Goal: Transaction & Acquisition: Obtain resource

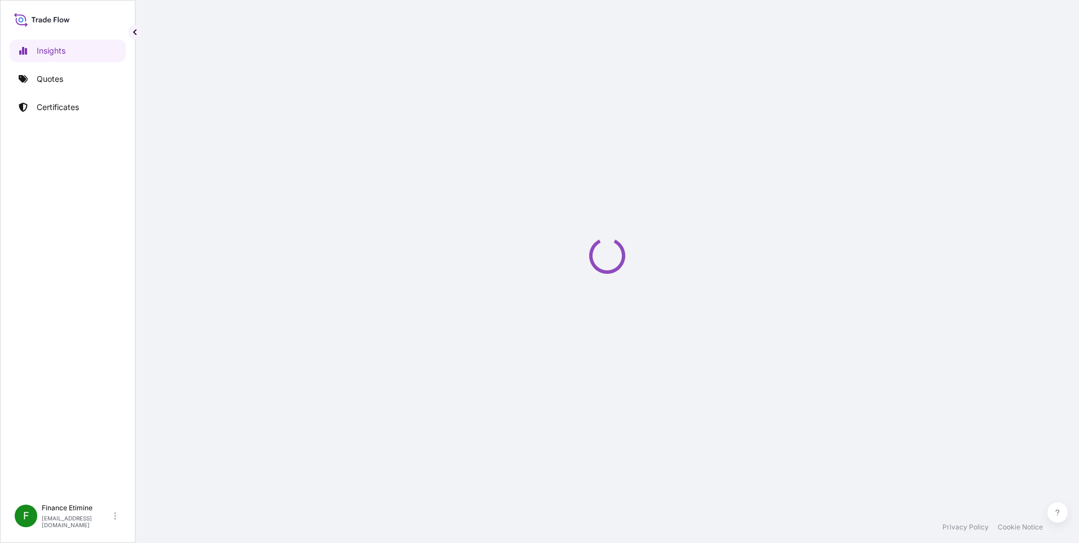
select select "2025"
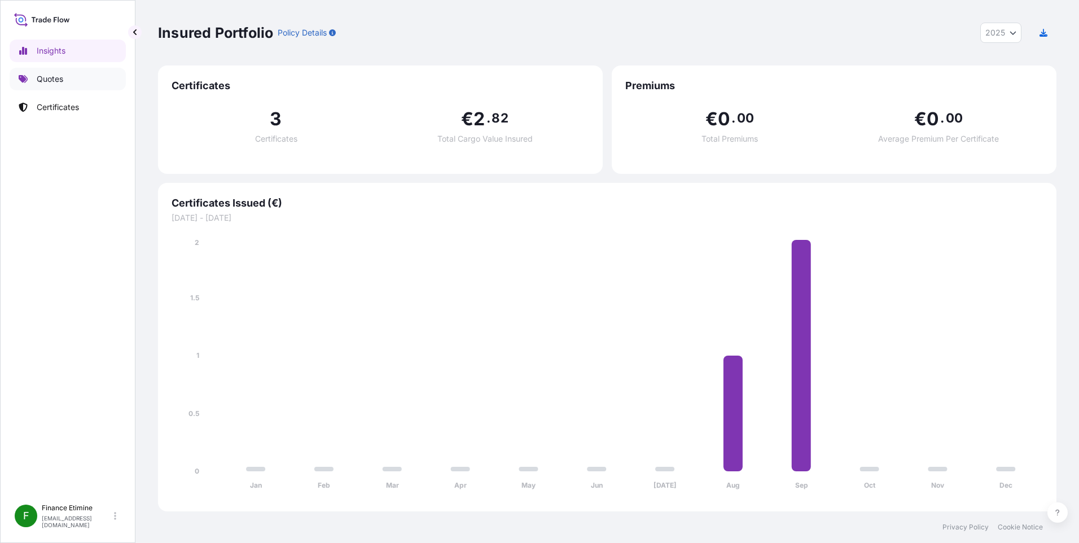
click at [63, 80] on p "Quotes" at bounding box center [50, 78] width 27 height 11
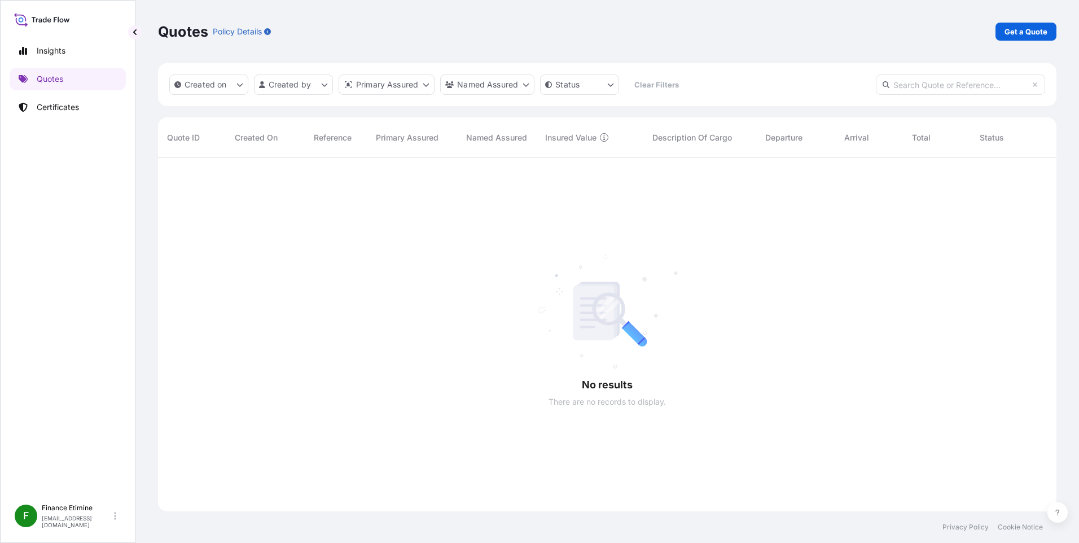
scroll to position [386, 890]
click at [1022, 31] on p "Get a Quote" at bounding box center [1026, 31] width 43 height 11
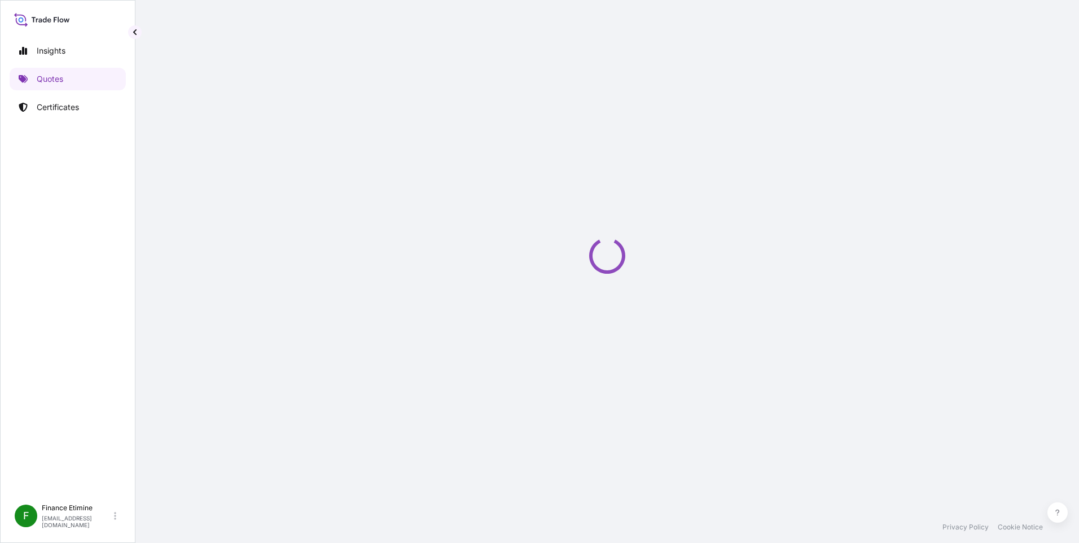
select select "Sea"
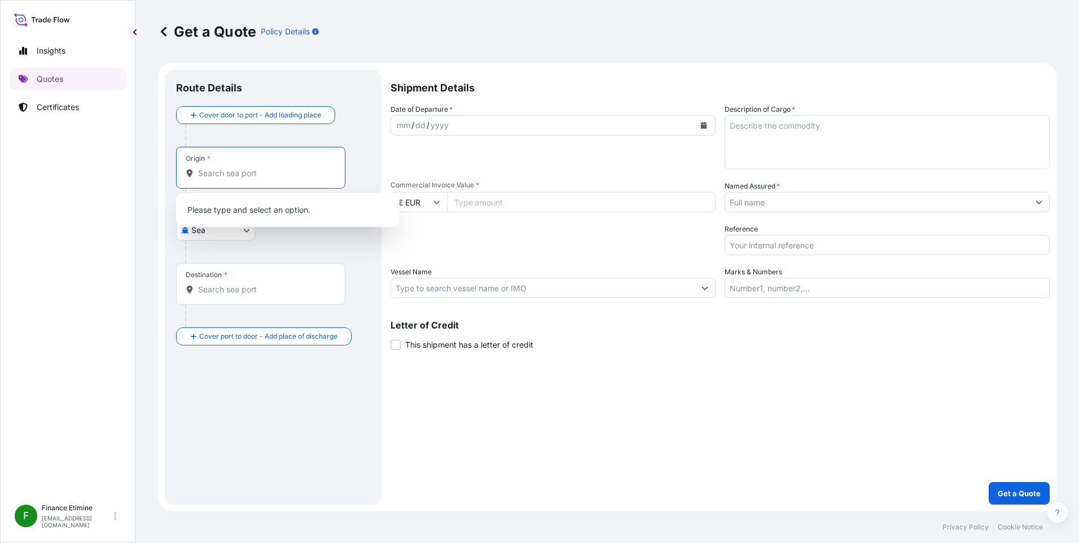
click at [317, 169] on input "Origin *" at bounding box center [264, 173] width 133 height 11
type input "tur"
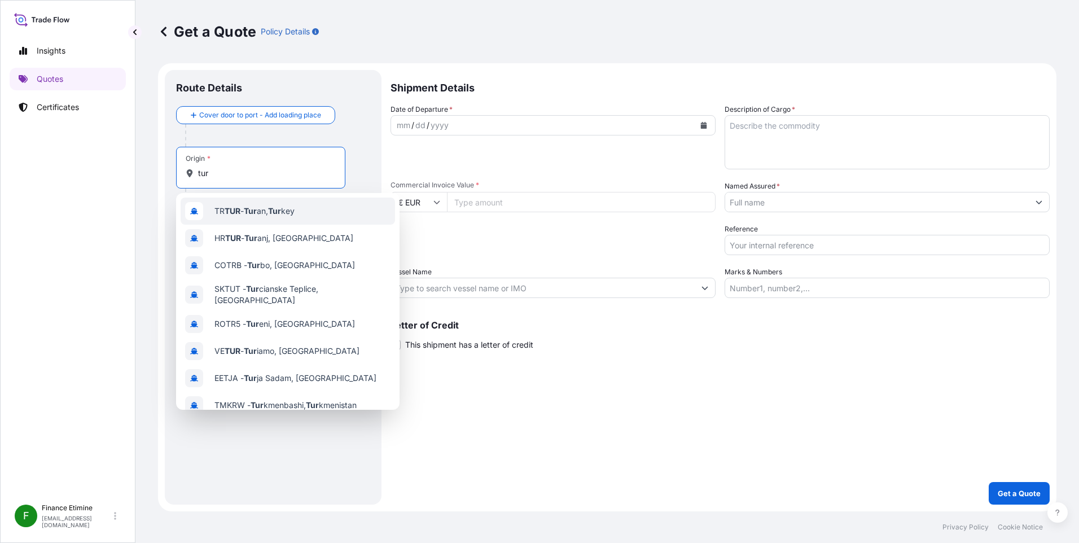
drag, startPoint x: 315, startPoint y: 169, endPoint x: 177, endPoint y: 168, distance: 137.7
click at [177, 168] on div "Origin * tur" at bounding box center [260, 168] width 169 height 42
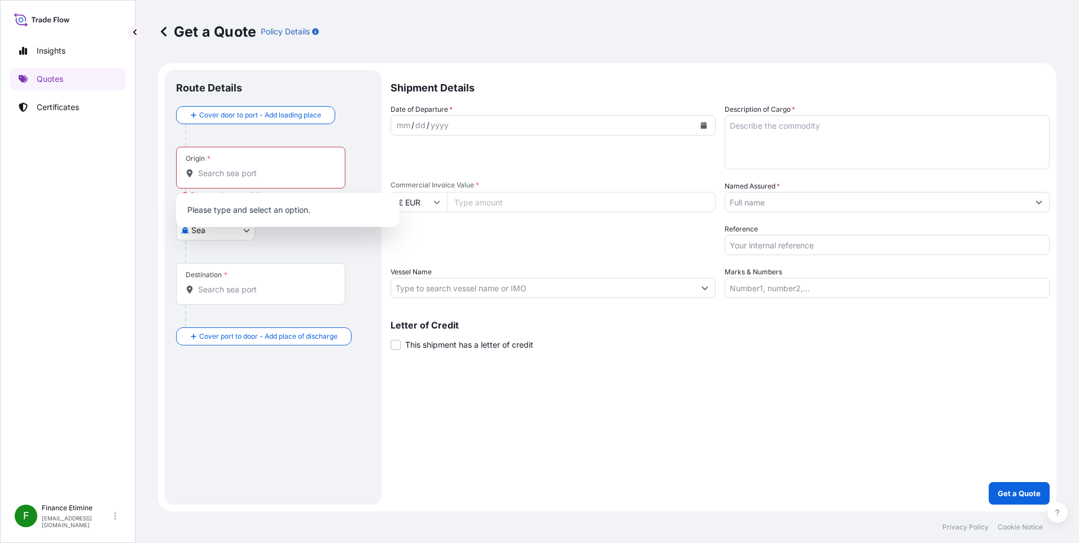
click at [341, 128] on div at bounding box center [277, 135] width 185 height 23
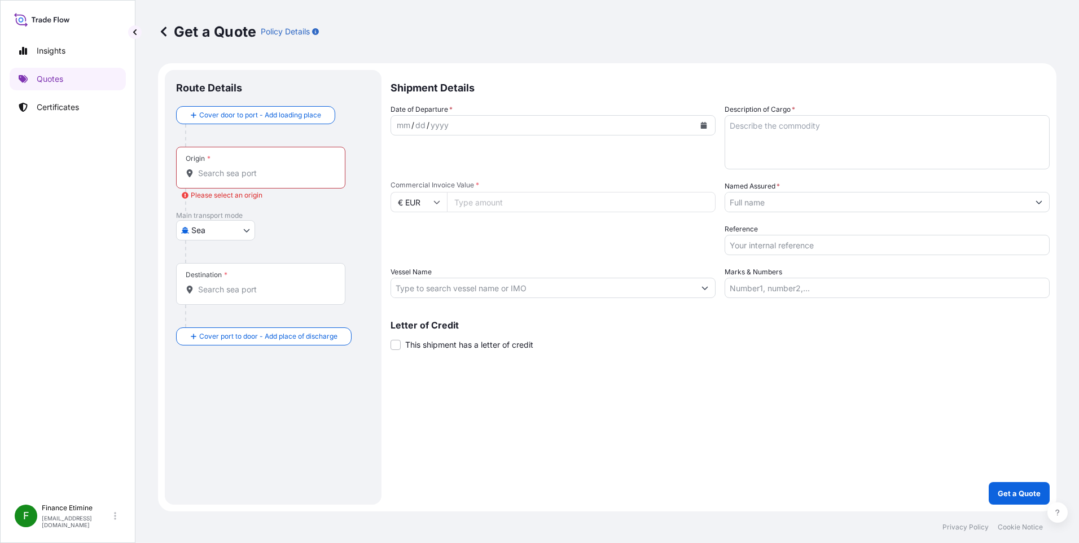
click at [290, 231] on div "Main transport mode Sea Air Land Sea" at bounding box center [273, 237] width 194 height 52
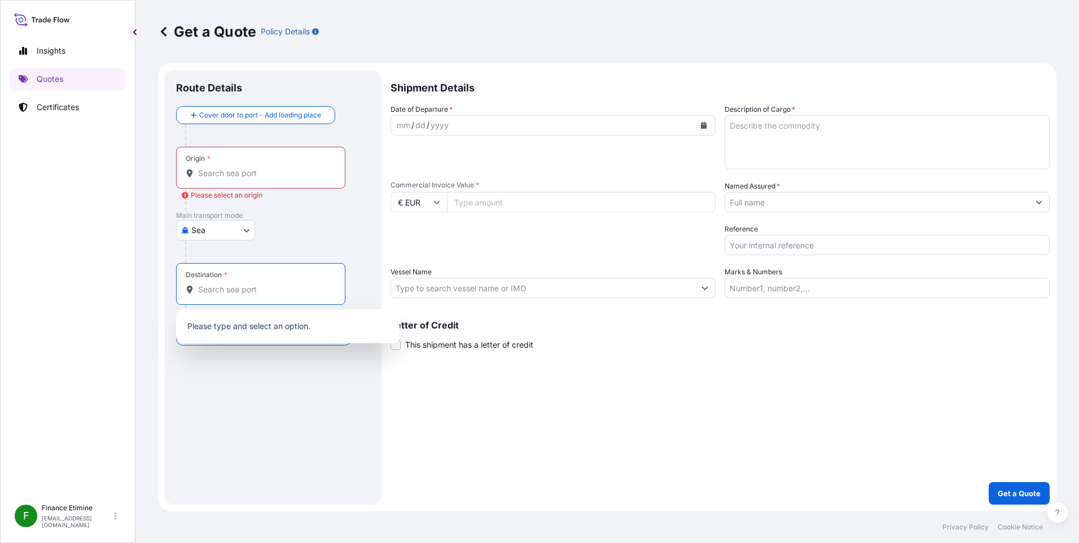
click at [230, 286] on input "Destination *" at bounding box center [264, 289] width 133 height 11
click at [262, 184] on div "Origin *" at bounding box center [260, 168] width 169 height 42
click at [262, 179] on input "Origin * Please select an origin" at bounding box center [264, 173] width 133 height 11
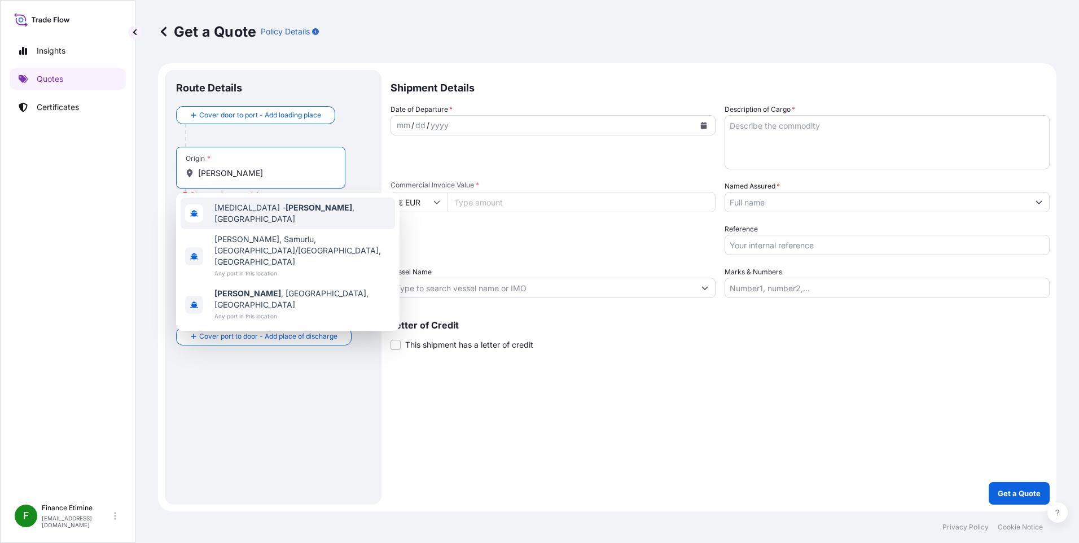
click at [267, 222] on div "[MEDICAL_DATA][PERSON_NAME][GEOGRAPHIC_DATA] , [GEOGRAPHIC_DATA]" at bounding box center [288, 214] width 214 height 32
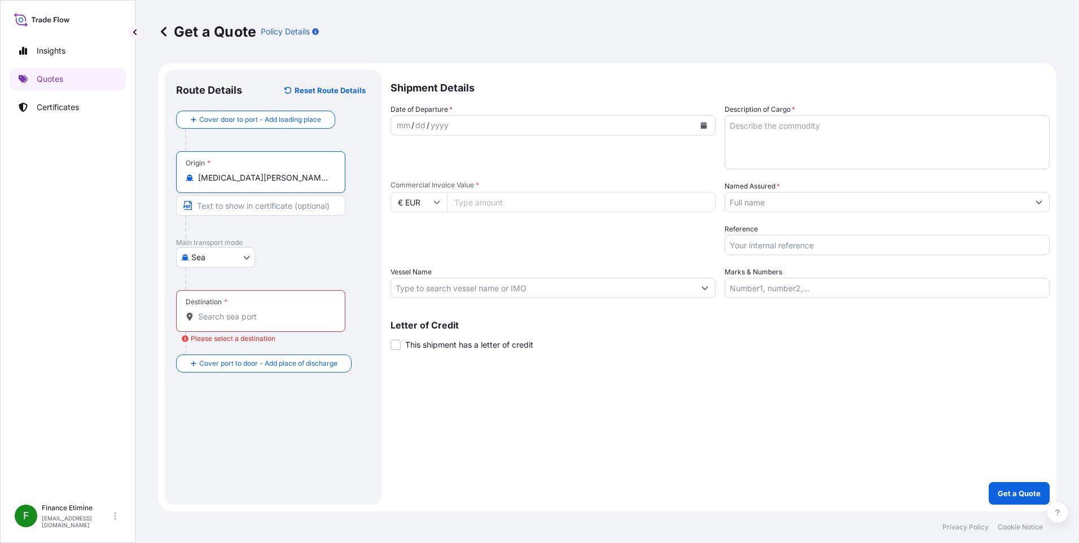
type input "[MEDICAL_DATA][PERSON_NAME][GEOGRAPHIC_DATA], [GEOGRAPHIC_DATA]"
click at [263, 299] on div "Destination *" at bounding box center [260, 311] width 169 height 42
click at [263, 311] on input "Destination * Please select a destination" at bounding box center [264, 316] width 133 height 11
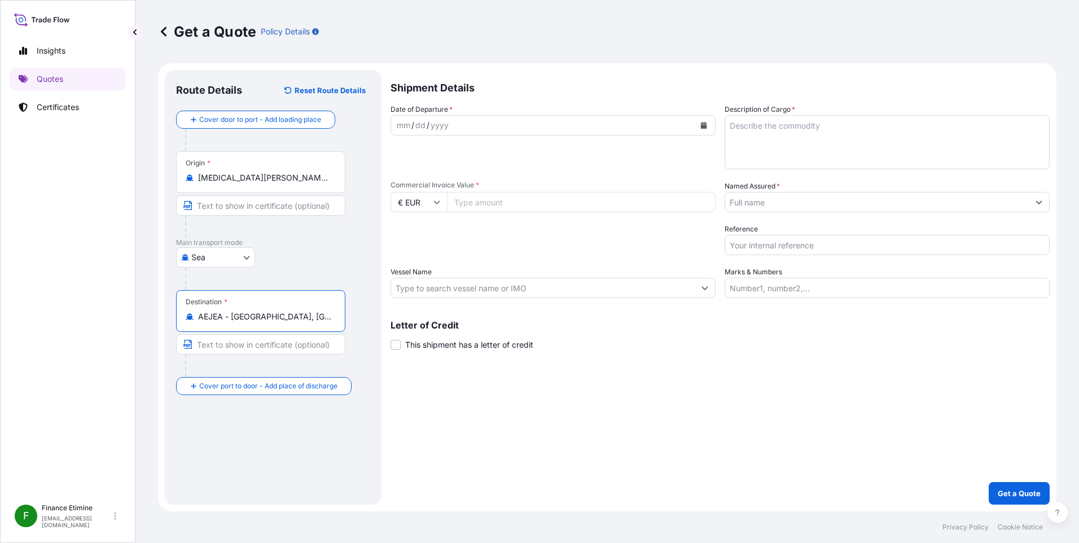
type input "AEJEA - [GEOGRAPHIC_DATA], [GEOGRAPHIC_DATA]"
click at [496, 129] on div "mm / dd / yyyy" at bounding box center [543, 125] width 304 height 20
click at [707, 128] on button "Calendar" at bounding box center [704, 125] width 18 height 18
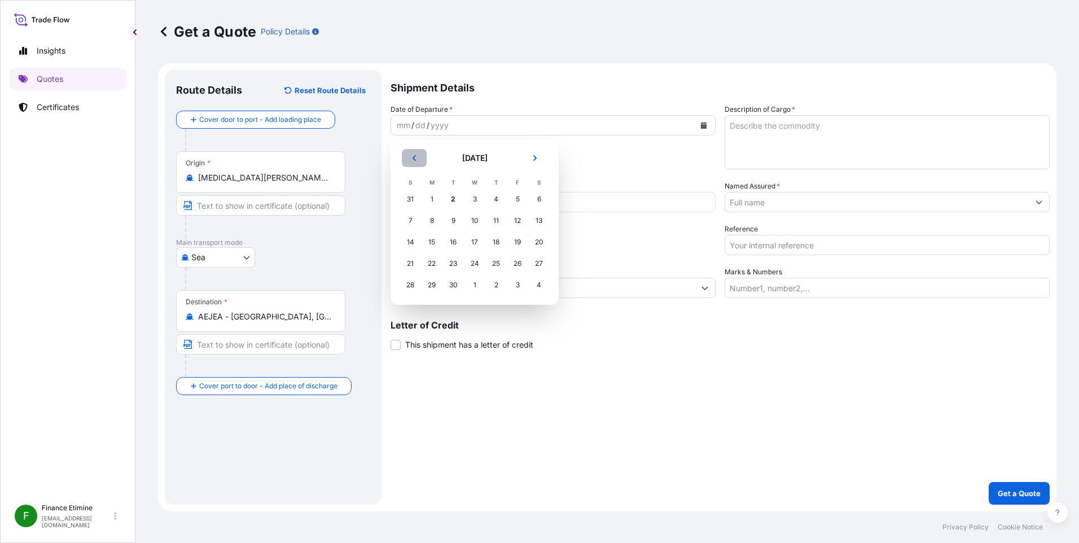
click at [415, 161] on button "Previous" at bounding box center [414, 158] width 25 height 18
click at [494, 265] on div "21" at bounding box center [496, 263] width 20 height 20
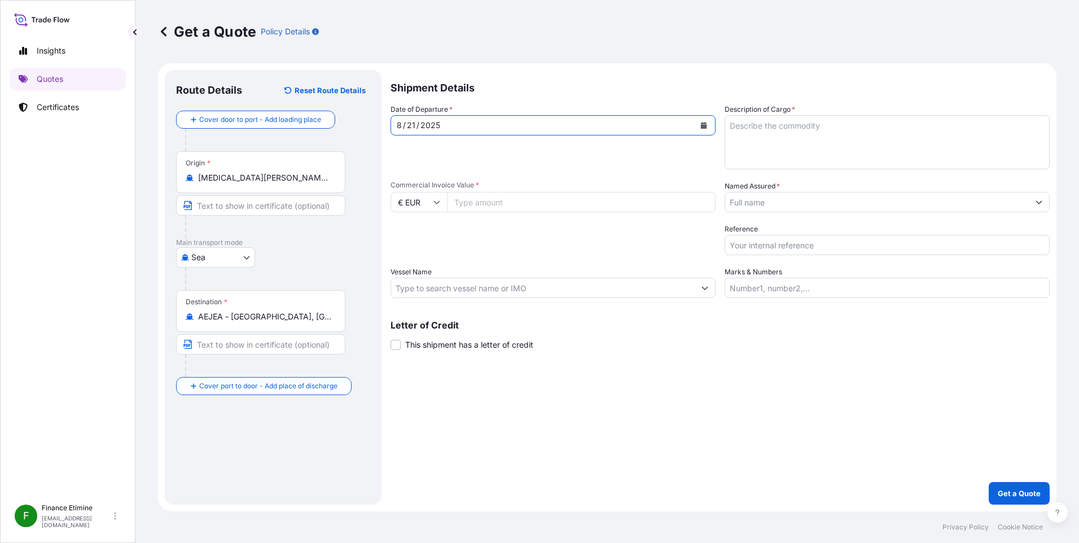
click at [752, 138] on textarea "Description of Cargo *" at bounding box center [887, 142] width 325 height 54
click at [810, 129] on textarea "Description of Cargo *" at bounding box center [887, 142] width 325 height 54
paste textarea "BORAX DECAHYDRATE,GRANULAR KGM HLC1823026 QUANTITY:21 MT PACKING:25 KG BAGS WIT…"
drag, startPoint x: 783, startPoint y: 135, endPoint x: 704, endPoint y: 134, distance: 79.0
click at [704, 134] on div "Date of Departure * [DATE] Cargo Category * General Cargo Description of Cargo …" at bounding box center [720, 201] width 659 height 194
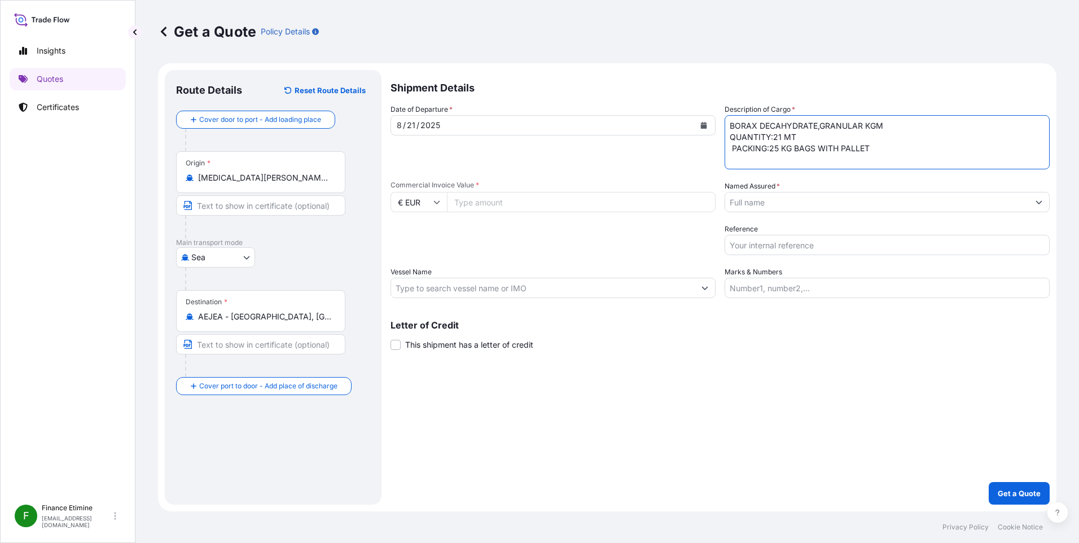
drag, startPoint x: 886, startPoint y: 125, endPoint x: 864, endPoint y: 125, distance: 21.4
click at [864, 125] on textarea "BORAX DECAHYDRATE,GRANULAR KGM QUANTITY:21 MT PACKING:25 KG BAGS WITH PALLET" at bounding box center [887, 142] width 325 height 54
click at [733, 146] on textarea "BORAX DECAHYDRATE,GRANULAR QUANTITY:21 MT PACKING:25 KG BAGS WITH PALLET" at bounding box center [887, 142] width 325 height 54
click at [783, 159] on textarea "BORAX DECAHYDRATE,GRANULAR QUANTITY:21 MT PACKING:25 KG BAGS WITH PALLET" at bounding box center [887, 142] width 325 height 54
click at [904, 147] on textarea "BORAX DECAHYDRATE,GRANULAR QUANTITY:21 MT PACKING:25 KG BAGS WITH PALLET" at bounding box center [887, 142] width 325 height 54
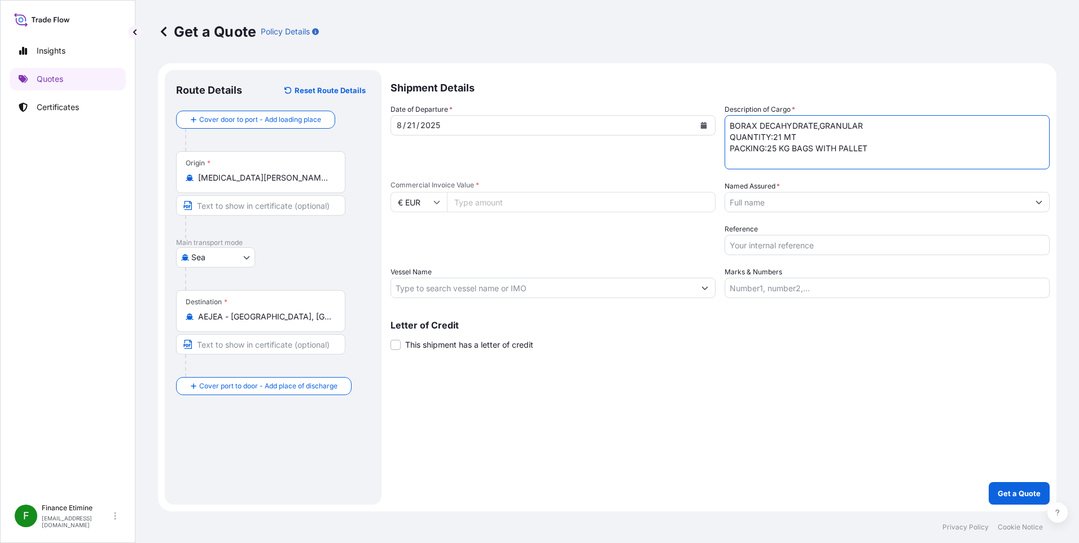
paste textarea "ORDER NO:247-AE/25 HS CODE:284019900000"
click at [732, 163] on textarea "BORAX DECAHYDRATE,GRANULAR QUANTITY:21 MT PACKING:25 KG BAGS WITH PALLET ORDER …" at bounding box center [887, 142] width 325 height 54
type textarea "BORAX DECAHYDRATE,GRANULAR QUANTITY:21 MT PACKING:25 KG BAGS WITH PALLET ORDER …"
click at [430, 205] on input "€ EUR" at bounding box center [419, 202] width 56 height 20
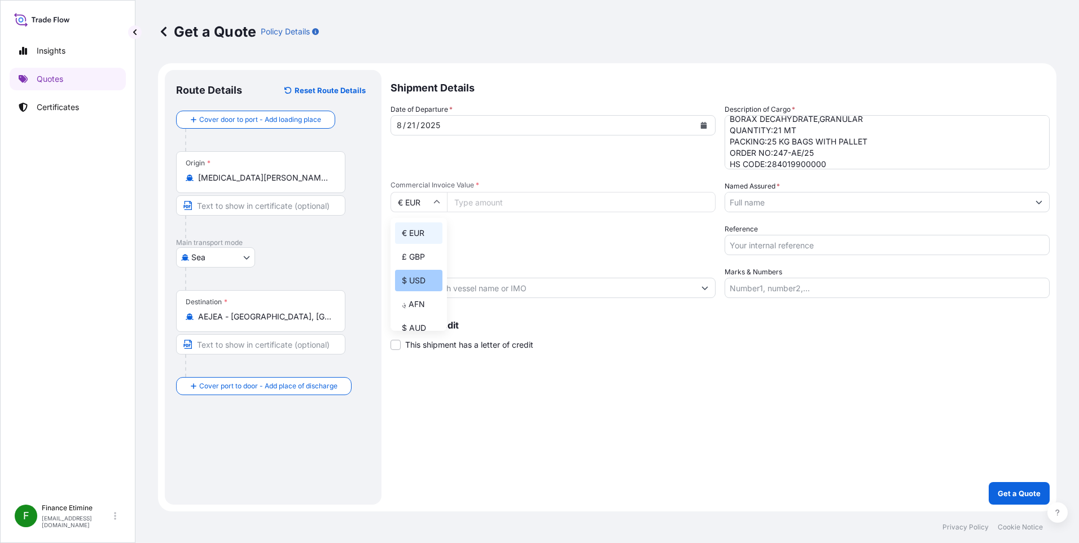
click at [421, 279] on div "$ USD" at bounding box center [418, 280] width 47 height 21
type input "$ USD"
click at [511, 204] on input "Commercial Invoice Value *" at bounding box center [581, 202] width 269 height 20
type input "14490"
click at [989, 482] on button "Get a Quote" at bounding box center [1019, 493] width 61 height 23
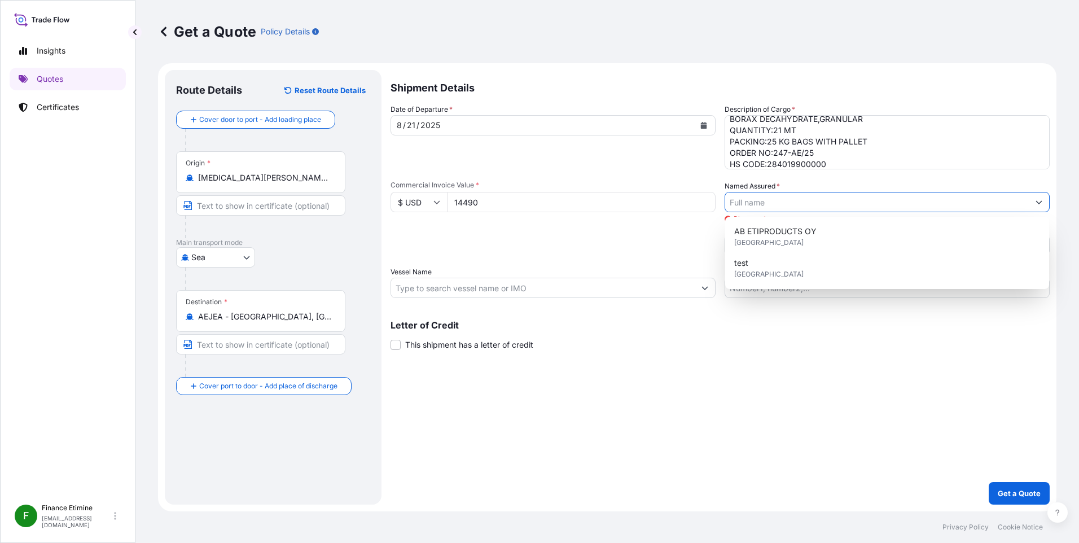
click at [764, 197] on input "Named Assured *" at bounding box center [877, 202] width 304 height 20
click at [765, 219] on div "AB ETIPRODUCTS OY United Kingdom test [GEOGRAPHIC_DATA]" at bounding box center [887, 253] width 324 height 72
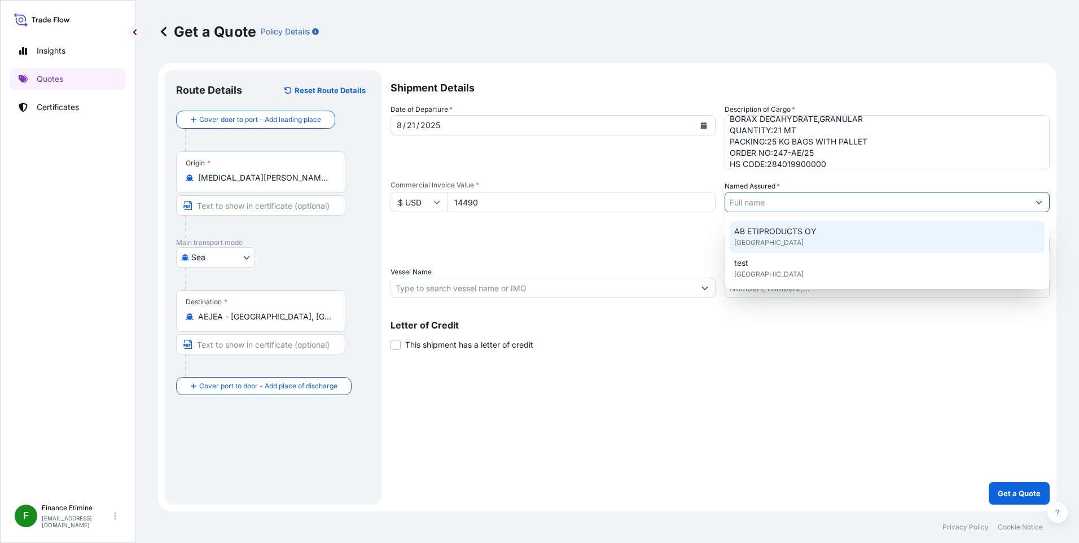
click at [773, 210] on input "Named Assured *" at bounding box center [877, 202] width 304 height 20
click at [774, 231] on span "AB ETIPRODUCTS OY" at bounding box center [775, 231] width 82 height 11
type input "AB ETIPRODUCTS OY"
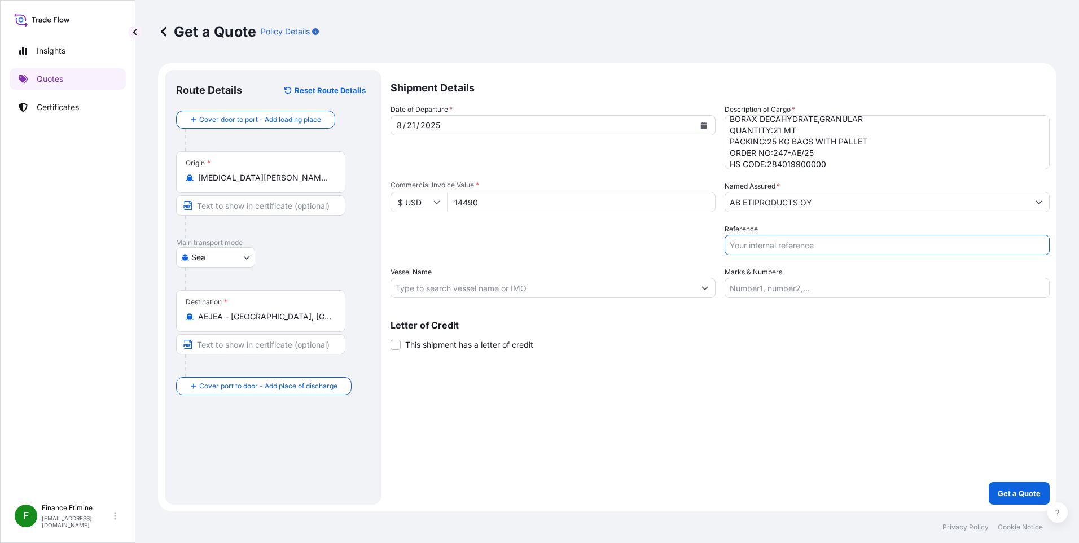
click at [765, 244] on input "Reference" at bounding box center [887, 245] width 325 height 20
drag, startPoint x: 817, startPoint y: 147, endPoint x: 809, endPoint y: 151, distance: 9.1
click at [809, 151] on textarea "BORAX DECAHYDRATE,GRANULAR QUANTITY:21 MT PACKING:25 KG BAGS WITH PALLET ORDER …" at bounding box center [887, 142] width 325 height 54
click at [820, 153] on textarea "BORAX DECAHYDRATE,GRANULAR QUANTITY:21 MT PACKING:25 KG BAGS WITH PALLET ORDER …" at bounding box center [887, 142] width 325 height 54
drag, startPoint x: 815, startPoint y: 153, endPoint x: 775, endPoint y: 151, distance: 39.5
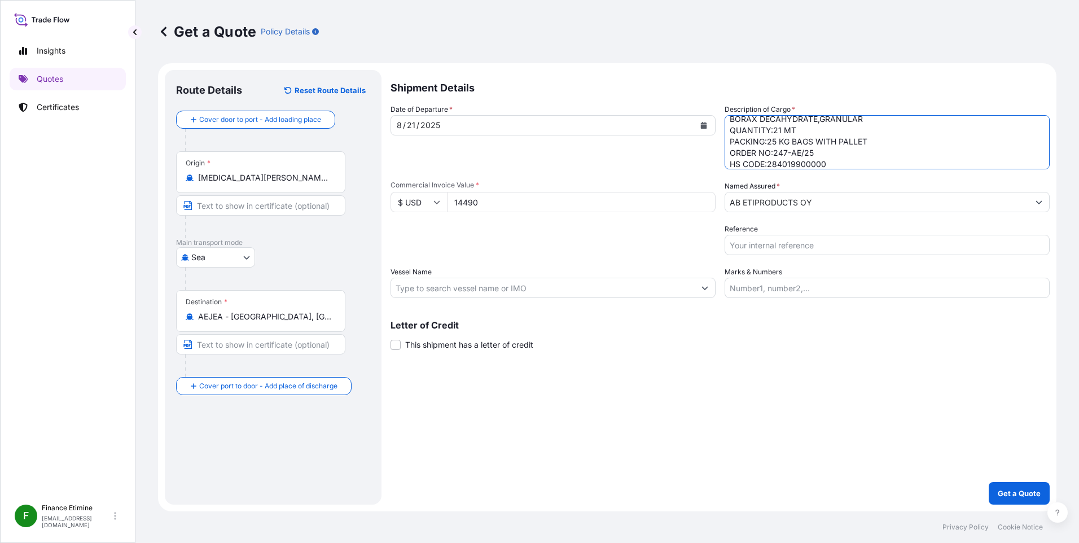
click at [775, 151] on textarea "BORAX DECAHYDRATE,GRANULAR QUANTITY:21 MT PACKING:25 KG BAGS WITH PALLET ORDER …" at bounding box center [887, 142] width 325 height 54
click at [756, 239] on input "Reference" at bounding box center [887, 245] width 325 height 20
paste input "247-AE/25"
type input "247-AE/25"
click at [609, 288] on input "Vessel Name" at bounding box center [543, 288] width 304 height 20
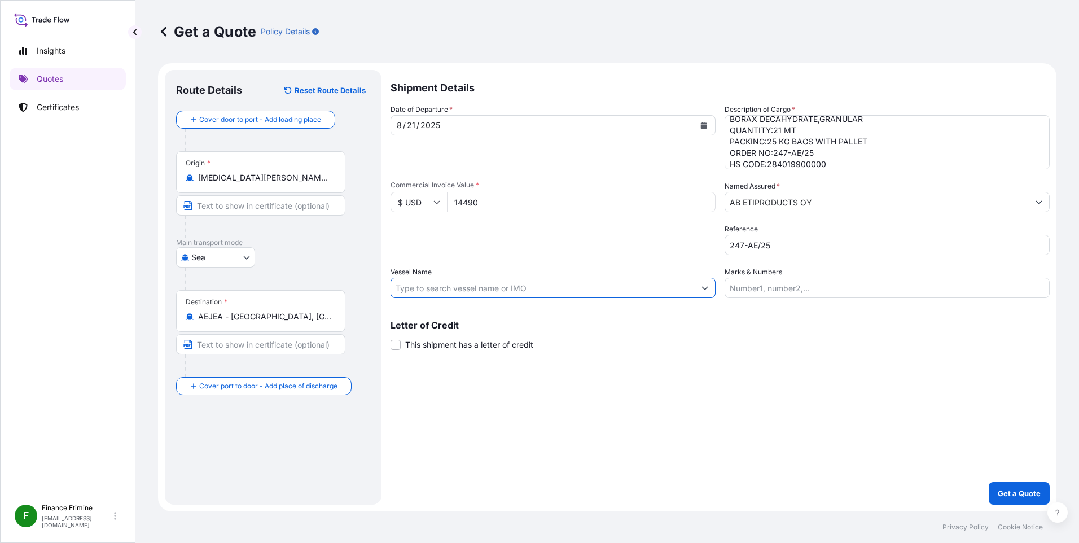
click at [530, 288] on input "Vessel Name" at bounding box center [543, 288] width 304 height 20
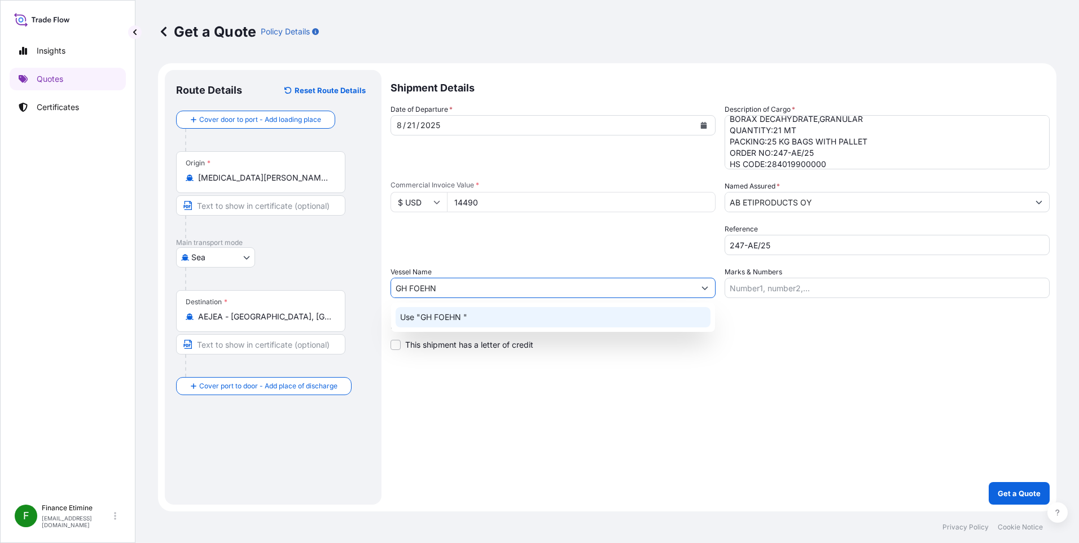
click at [510, 318] on div "Use "GH FOEHN "" at bounding box center [553, 317] width 315 height 20
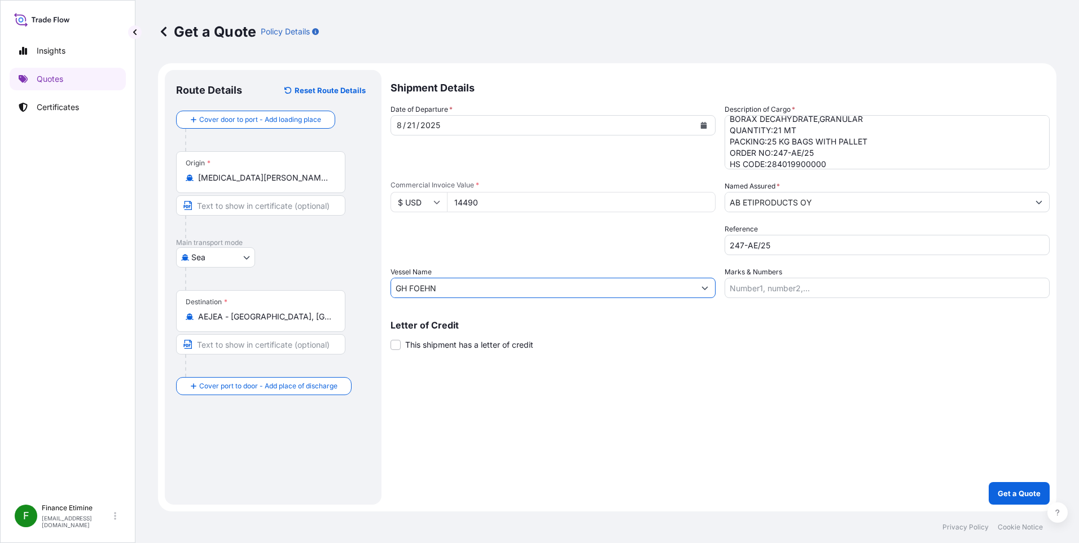
type input "GH FOEHN"
click at [767, 288] on input "Marks & Numbers" at bounding box center [887, 288] width 325 height 20
type input "534S"
click at [834, 365] on div "Shipment Details Date of Departure * [DATE] Cargo Category * General Cargo Desc…" at bounding box center [720, 287] width 659 height 435
click at [1020, 494] on p "Get a Quote" at bounding box center [1019, 493] width 43 height 11
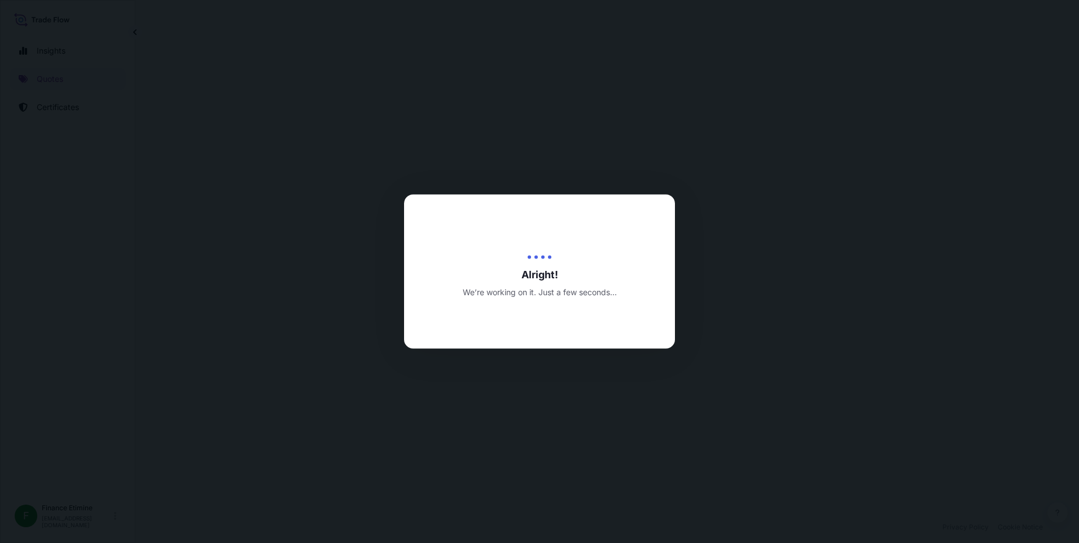
select select "Sea"
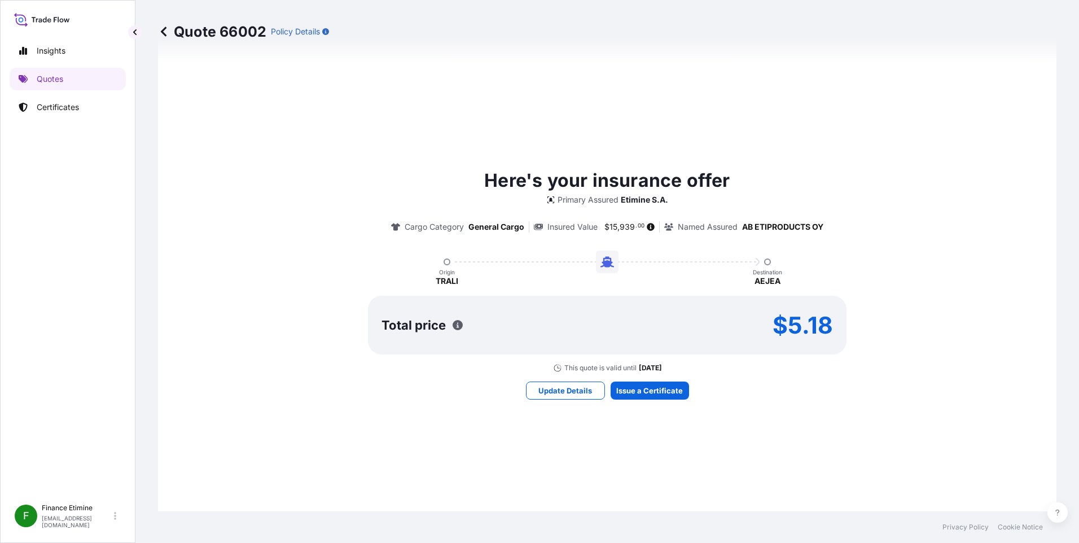
scroll to position [470, 0]
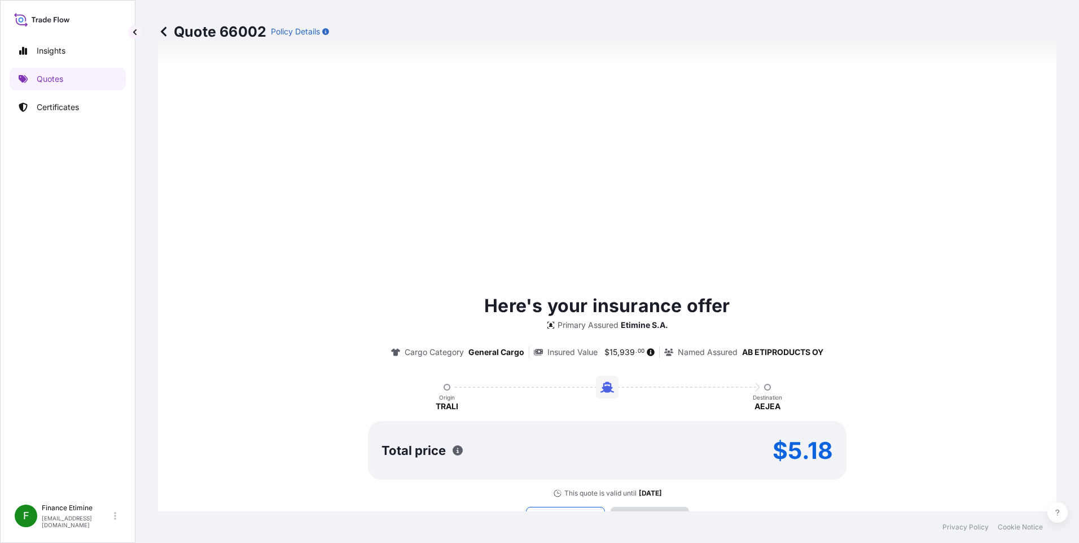
type input "[DATE]"
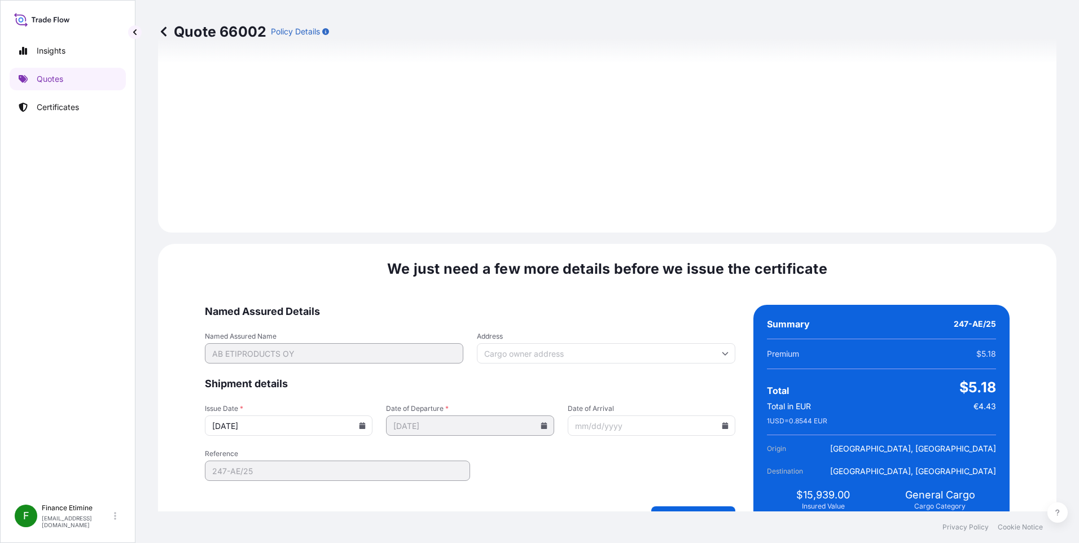
scroll to position [1133, 0]
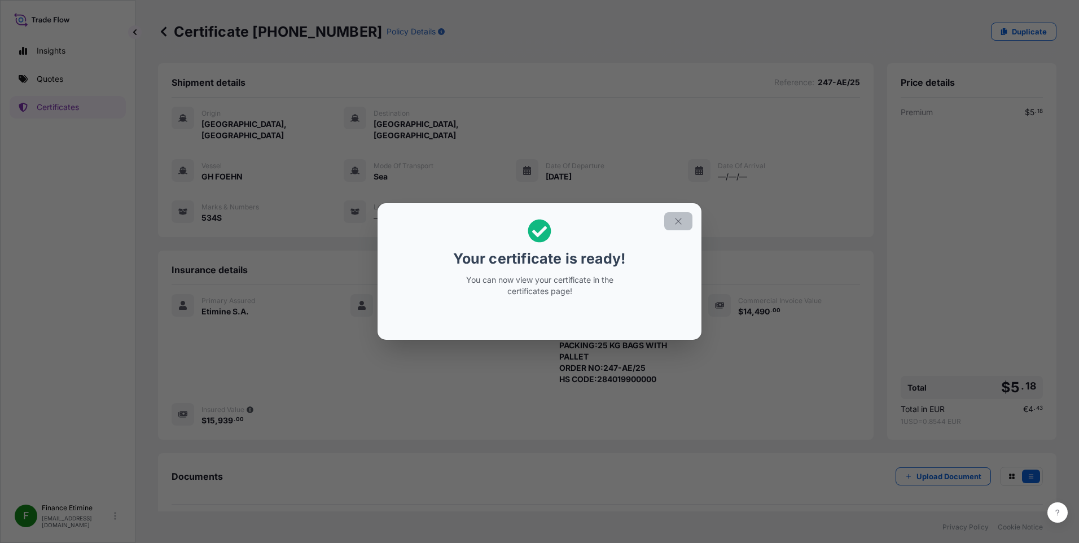
click at [676, 222] on icon "button" at bounding box center [678, 221] width 10 height 10
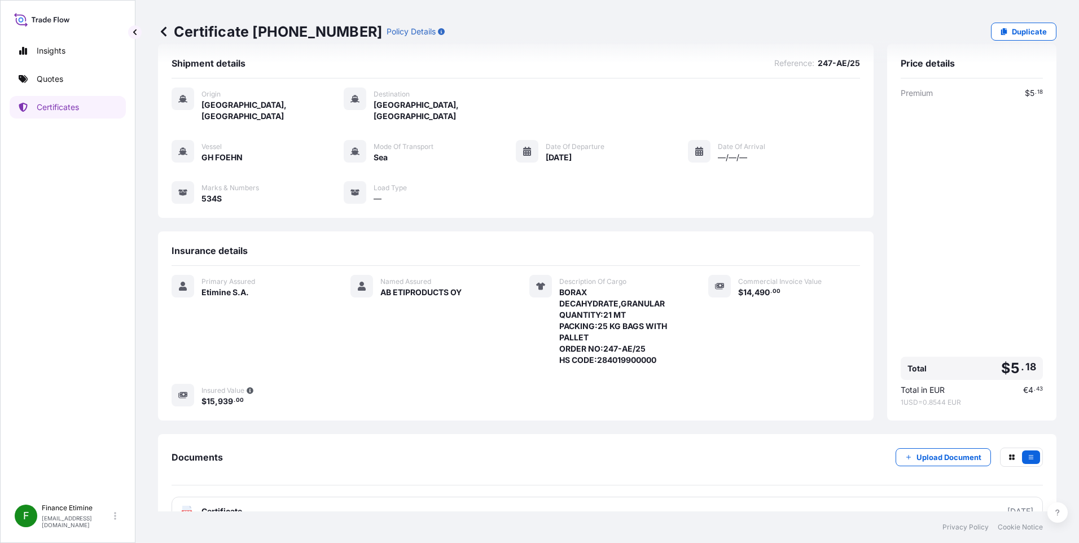
scroll to position [36, 0]
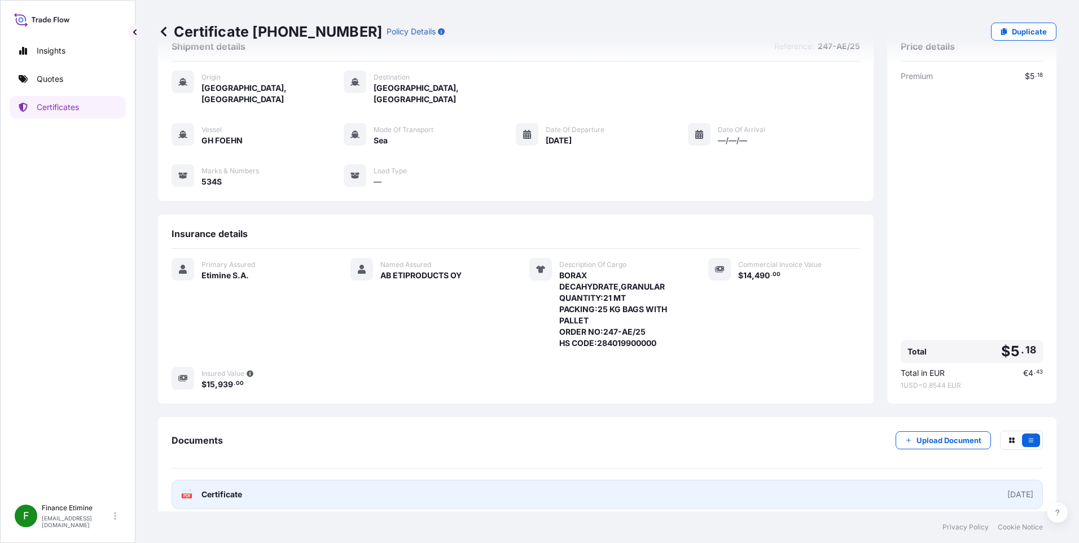
click at [445, 482] on link "PDF Certificate [DATE]" at bounding box center [608, 494] width 872 height 29
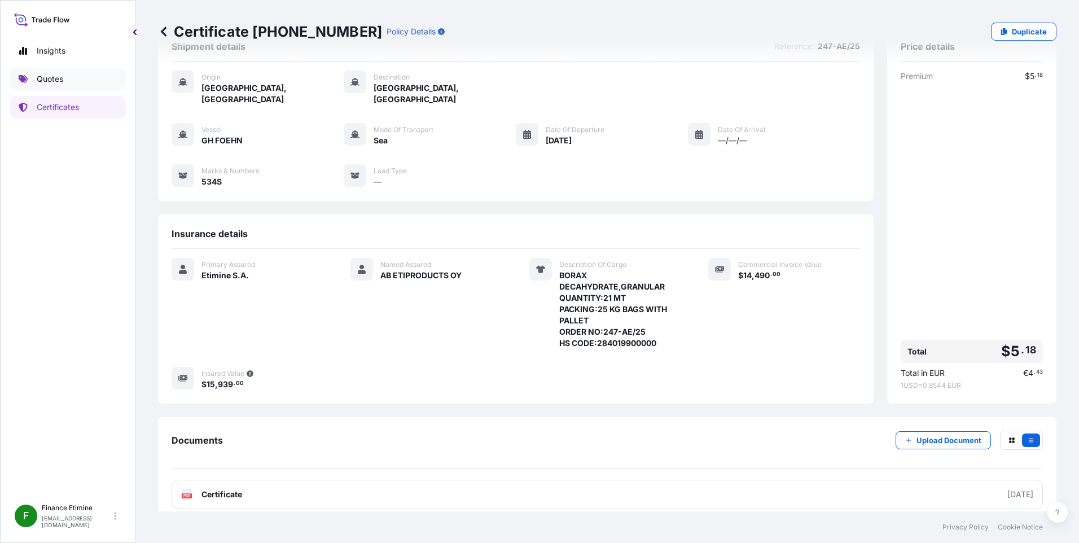
click at [65, 74] on link "Quotes" at bounding box center [68, 79] width 116 height 23
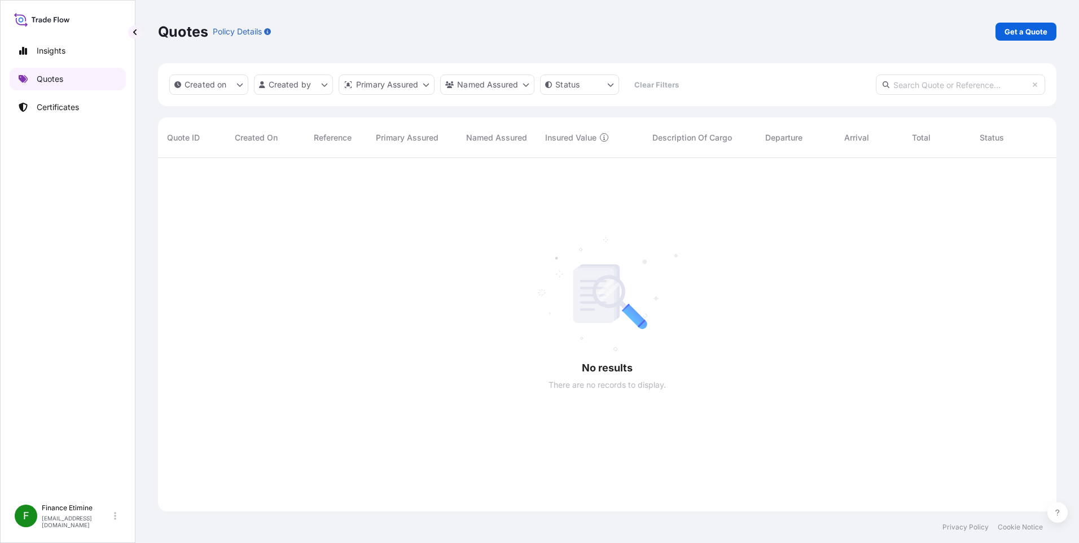
scroll to position [386, 890]
click at [87, 109] on link "Certificates" at bounding box center [68, 107] width 116 height 23
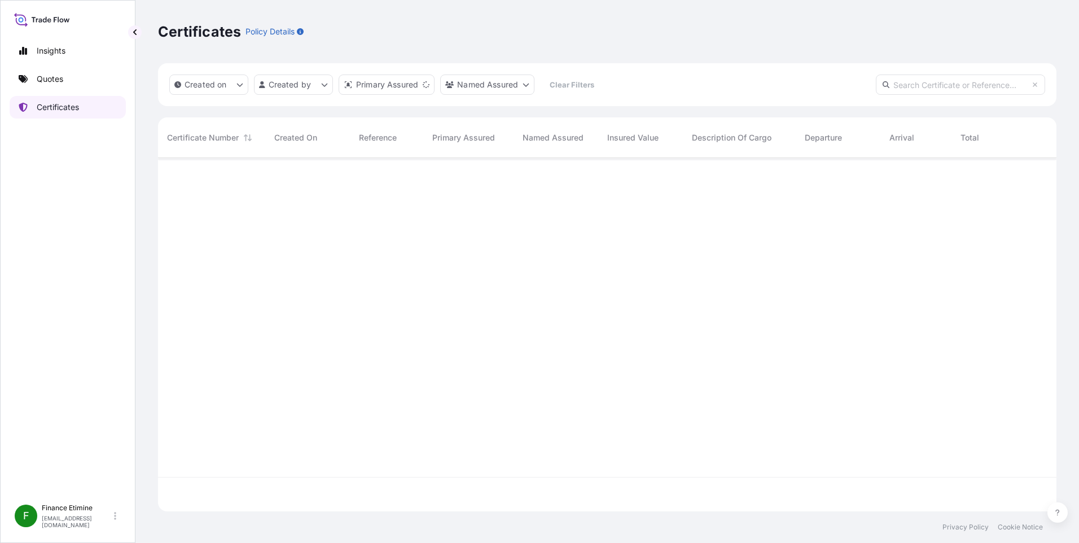
scroll to position [351, 890]
